Goal: Task Accomplishment & Management: Use online tool/utility

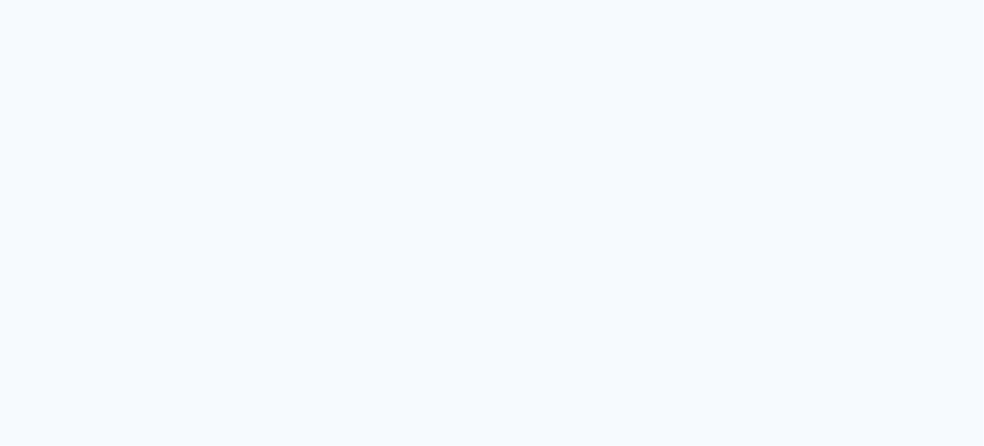
click at [448, 196] on quentale-app at bounding box center [492, 223] width 984 height 446
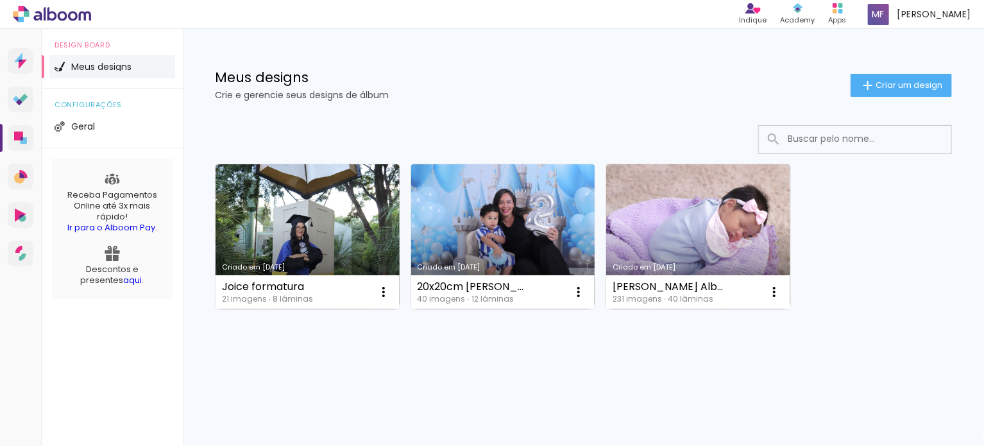
click at [513, 238] on link "Criado em [DATE]" at bounding box center [503, 236] width 184 height 145
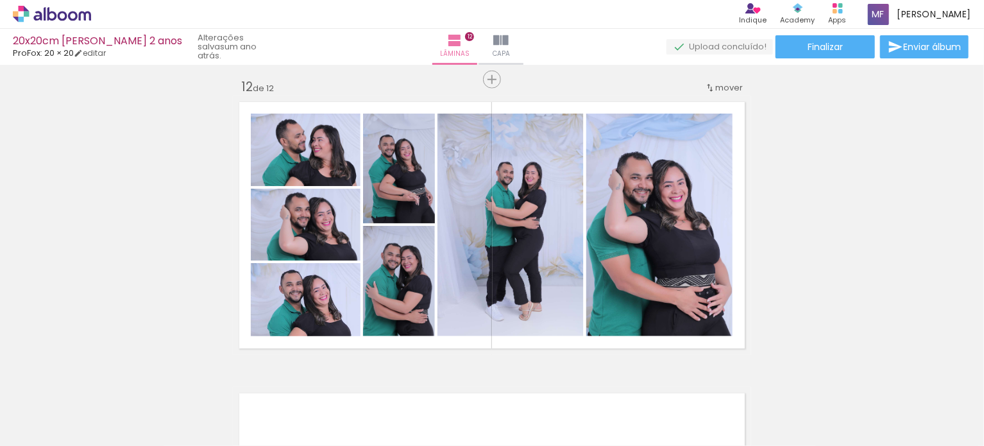
scroll to position [3216, 0]
